Goal: Navigation & Orientation: Understand site structure

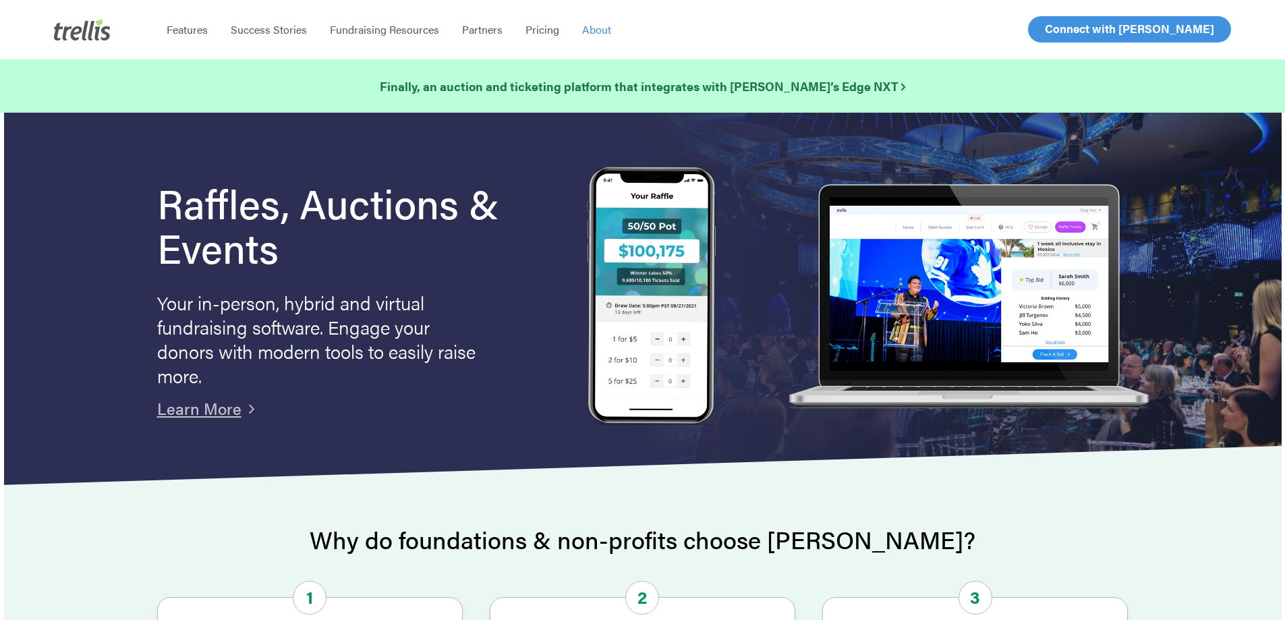
click at [591, 30] on span "About" at bounding box center [596, 30] width 29 height 16
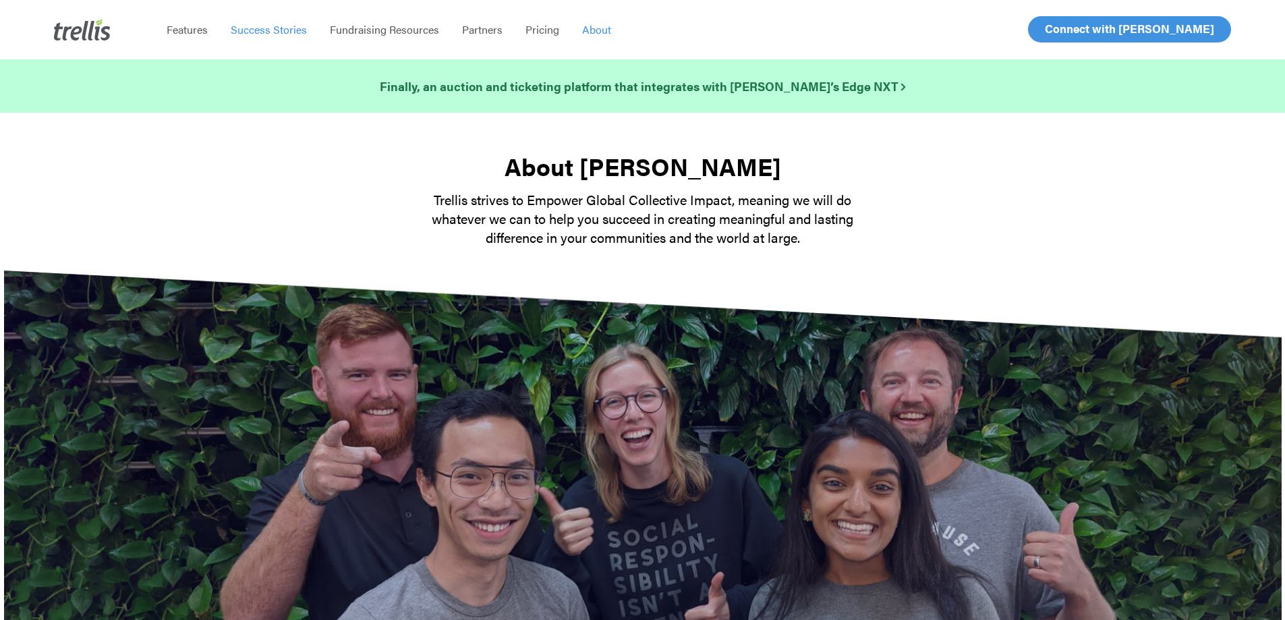
click at [271, 30] on span "Success Stories" at bounding box center [269, 30] width 76 height 16
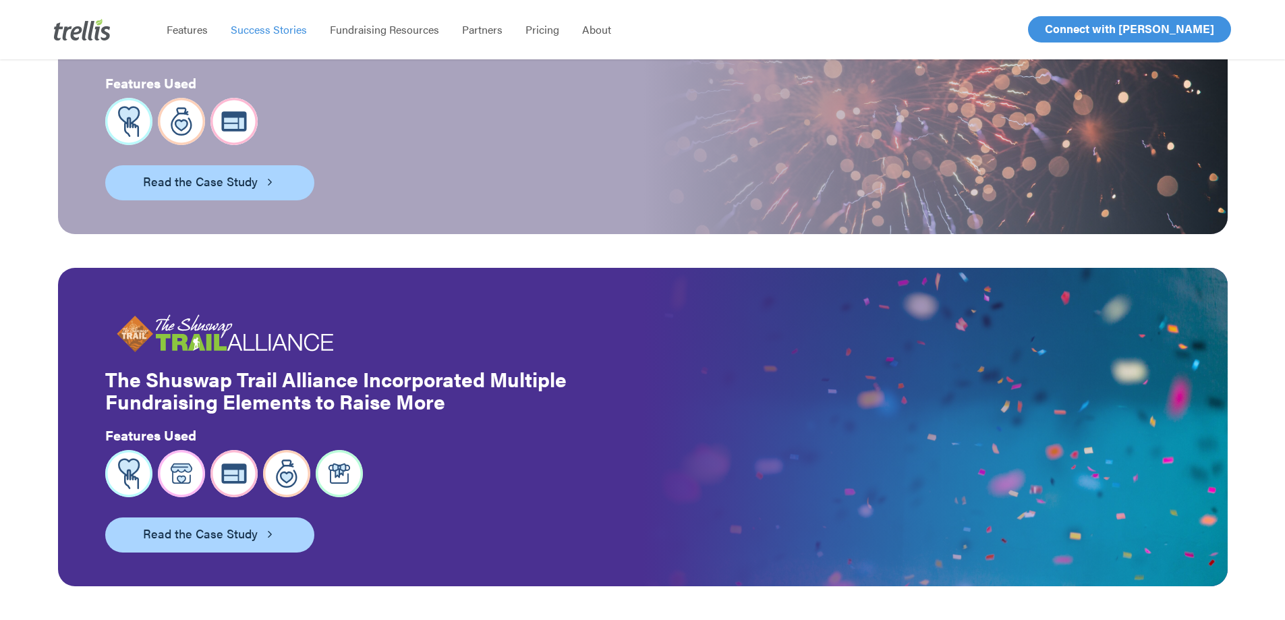
scroll to position [472, 0]
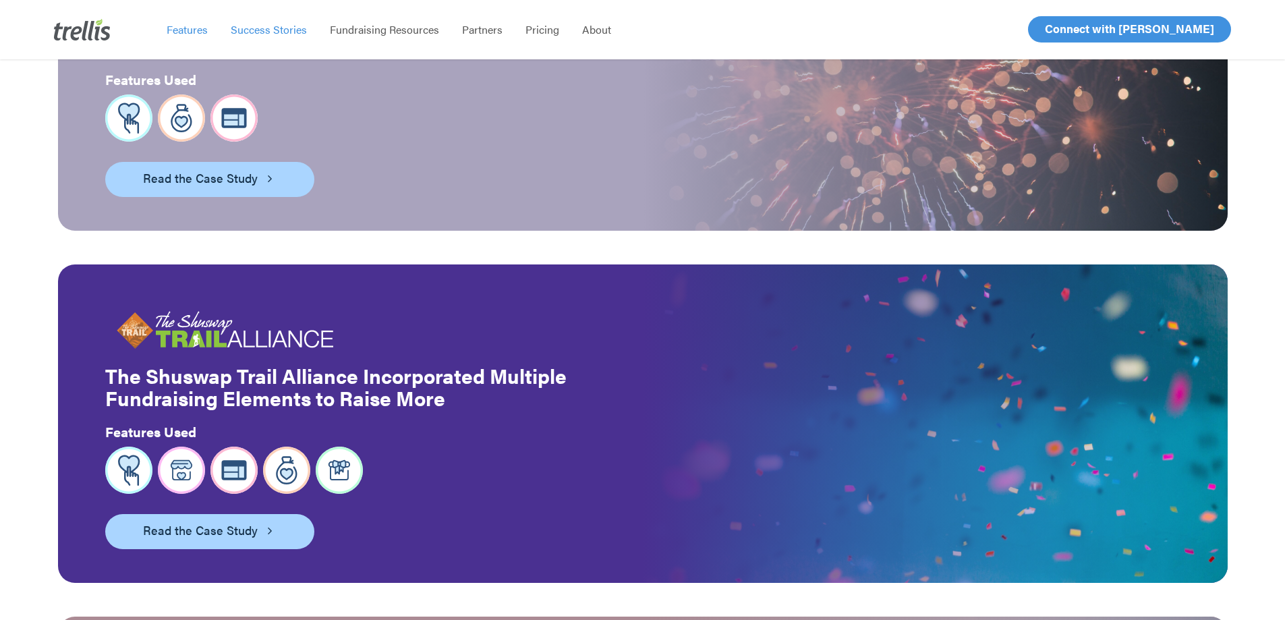
click at [186, 36] on span "Features" at bounding box center [187, 30] width 41 height 16
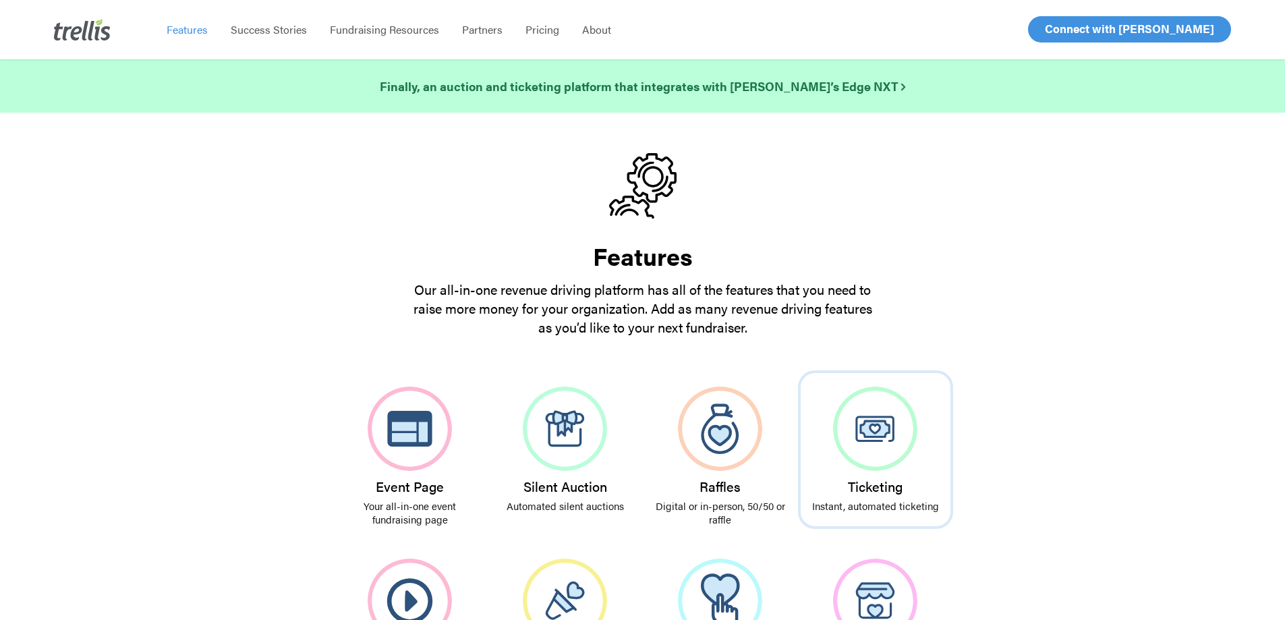
scroll to position [135, 0]
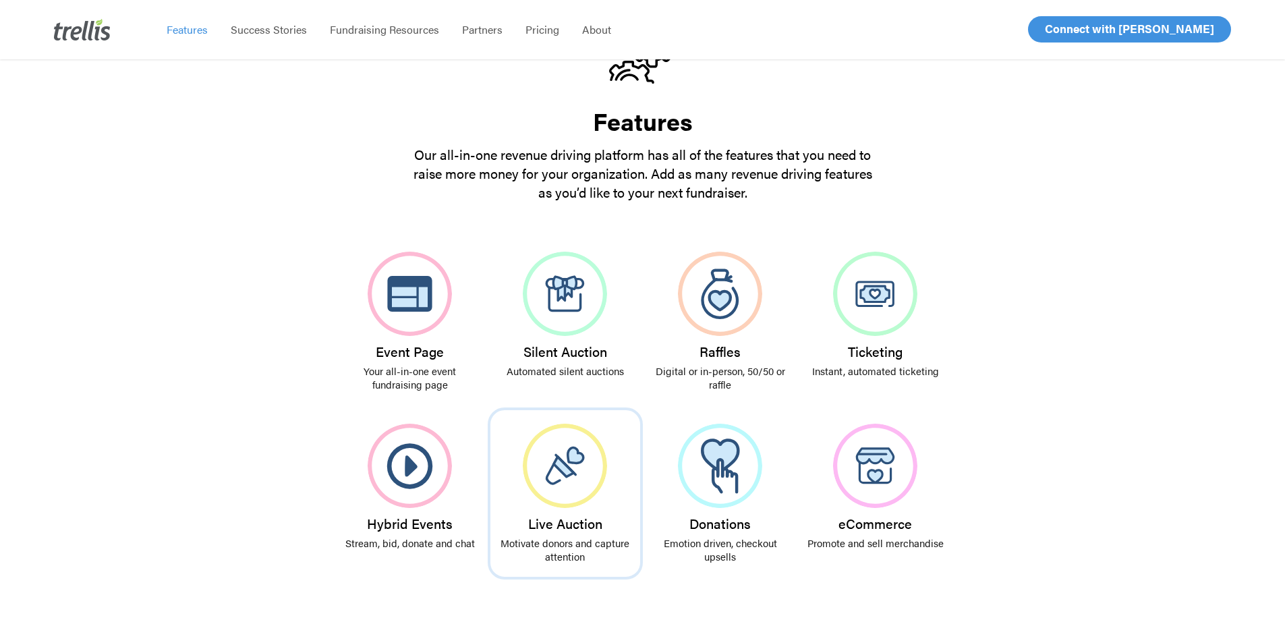
click at [562, 478] on img at bounding box center [565, 466] width 84 height 84
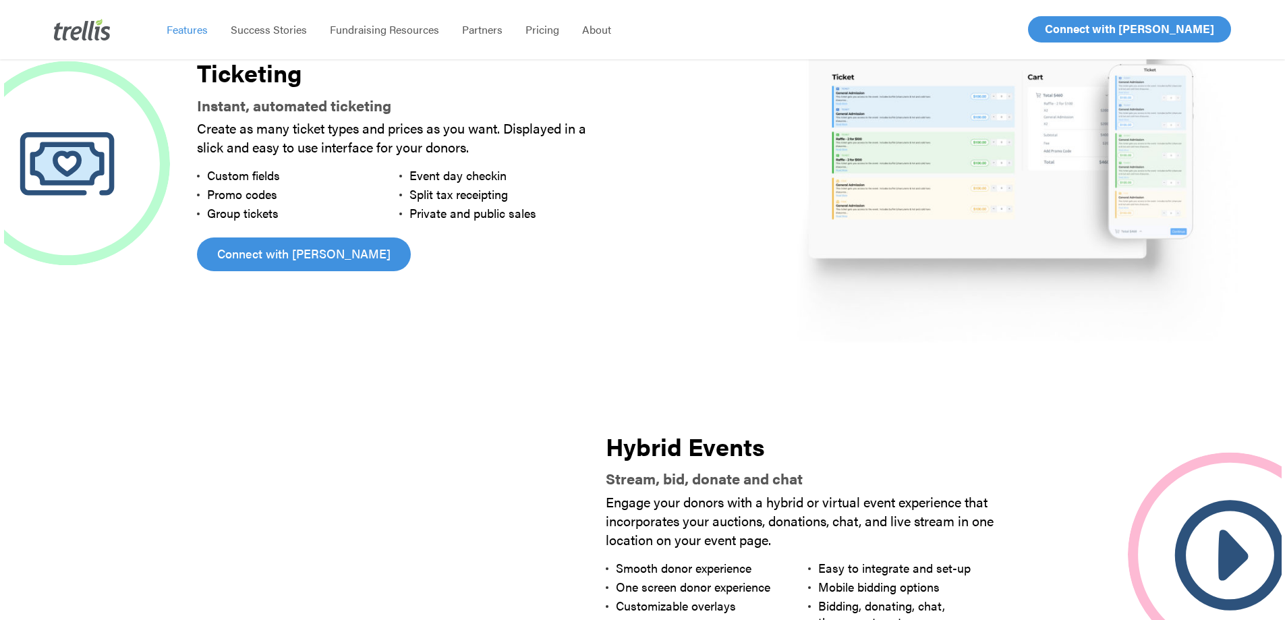
scroll to position [1873, 0]
